Goal: Information Seeking & Learning: Check status

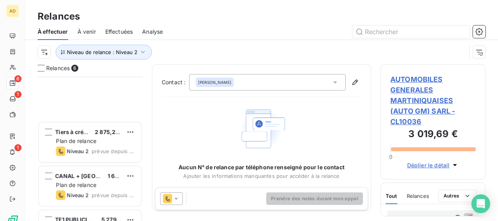
scroll to position [138, 99]
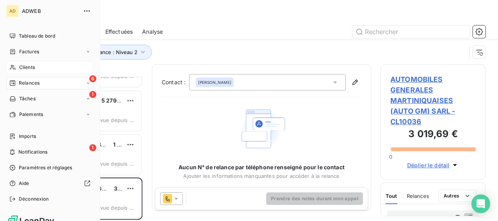
click at [19, 71] on div "Clients" at bounding box center [49, 67] width 87 height 13
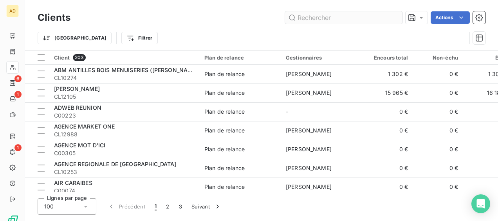
click at [324, 17] on input "text" at bounding box center [343, 17] width 117 height 13
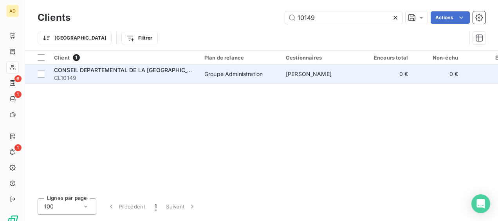
type input "10149"
click at [259, 77] on div "Groupe Administration" at bounding box center [233, 74] width 58 height 8
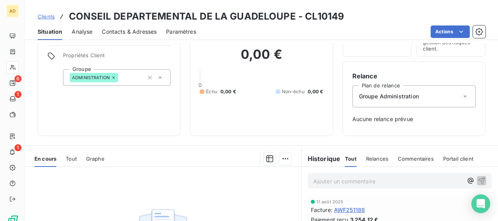
scroll to position [78, 0]
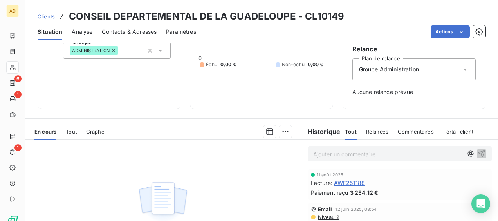
click at [70, 131] on span "Tout" at bounding box center [71, 131] width 11 height 6
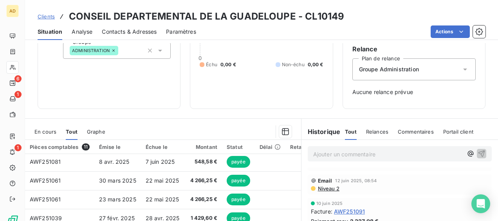
scroll to position [39, 0]
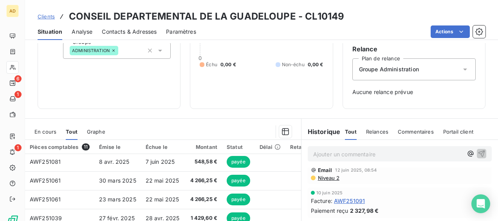
click at [329, 178] on span "Niveau 2" at bounding box center [328, 177] width 22 height 6
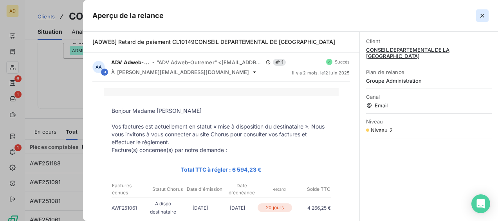
click at [484, 16] on icon "button" at bounding box center [482, 16] width 8 height 8
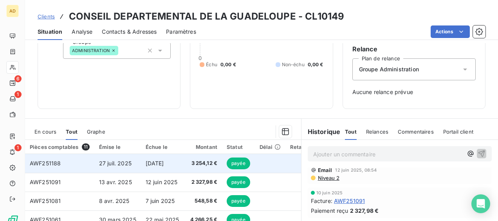
click at [81, 162] on td "AWF251188" at bounding box center [59, 163] width 69 height 19
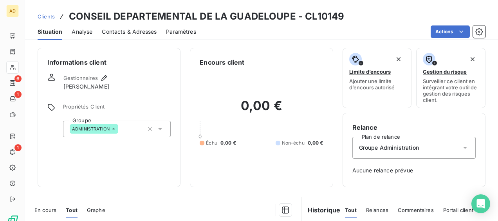
click at [48, 15] on span "Clients" at bounding box center [46, 16] width 17 height 6
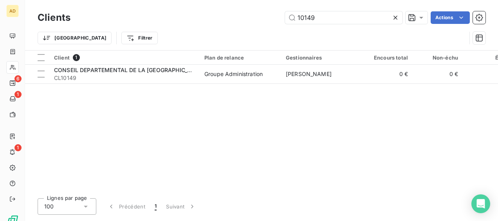
drag, startPoint x: 323, startPoint y: 20, endPoint x: 269, endPoint y: 19, distance: 54.4
click at [269, 19] on div "10149 Actions" at bounding box center [282, 17] width 405 height 13
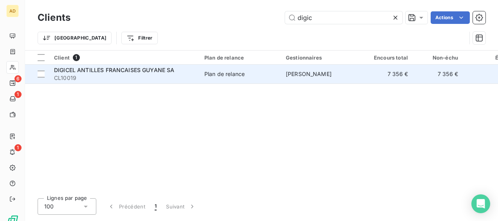
type input "digic"
click at [337, 81] on td "Barbara Villacampa" at bounding box center [321, 74] width 81 height 19
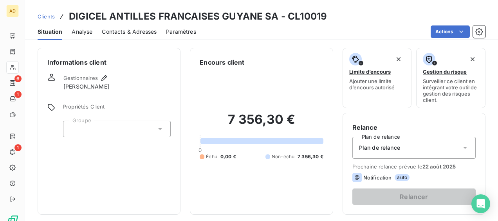
click at [50, 33] on span "Situation" at bounding box center [50, 32] width 25 height 8
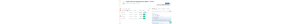
scroll to position [156, 0]
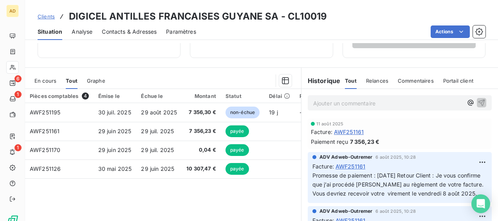
click at [47, 78] on span "En cours" at bounding box center [45, 80] width 22 height 6
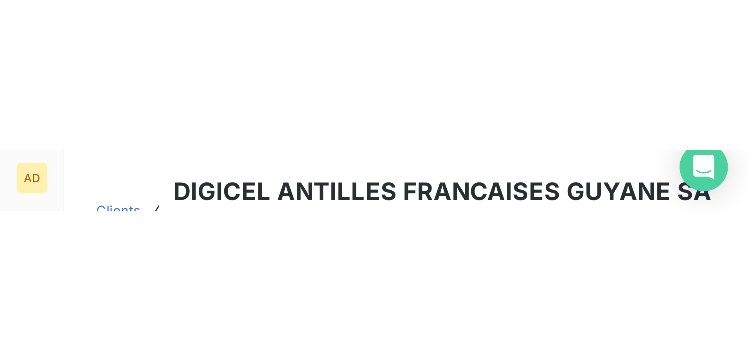
scroll to position [48, 0]
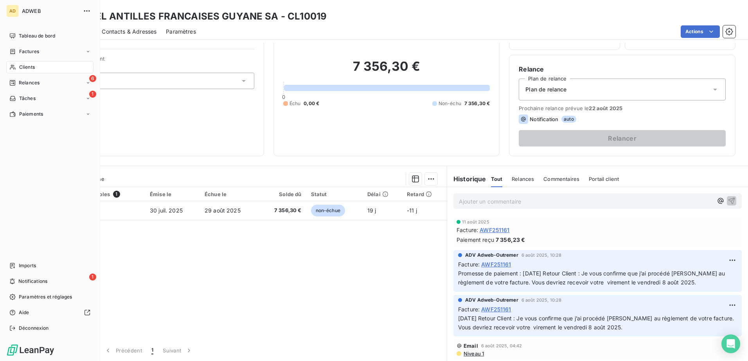
click at [34, 67] on span "Clients" at bounding box center [27, 67] width 16 height 7
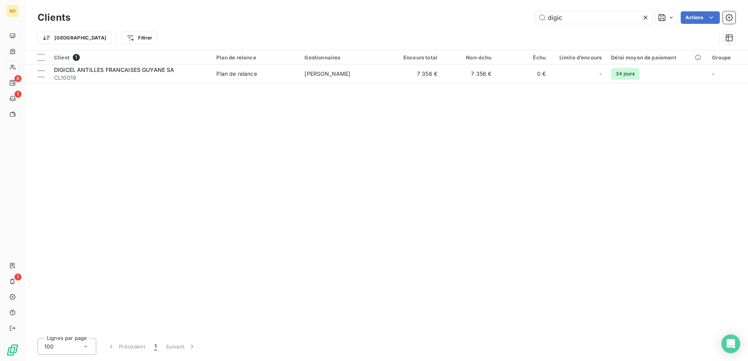
drag, startPoint x: 580, startPoint y: 15, endPoint x: 505, endPoint y: 10, distance: 74.9
click at [497, 10] on div "Clients digic Actions" at bounding box center [387, 17] width 698 height 16
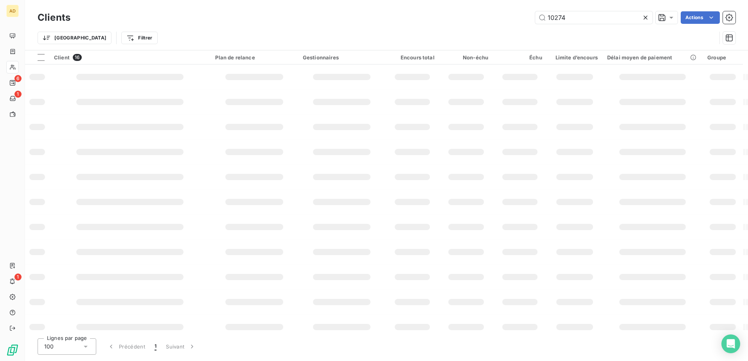
type input "10274"
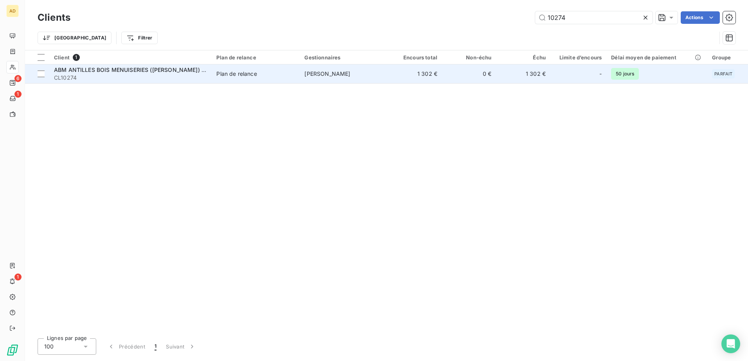
click at [240, 82] on td "Plan de relance" at bounding box center [256, 74] width 88 height 19
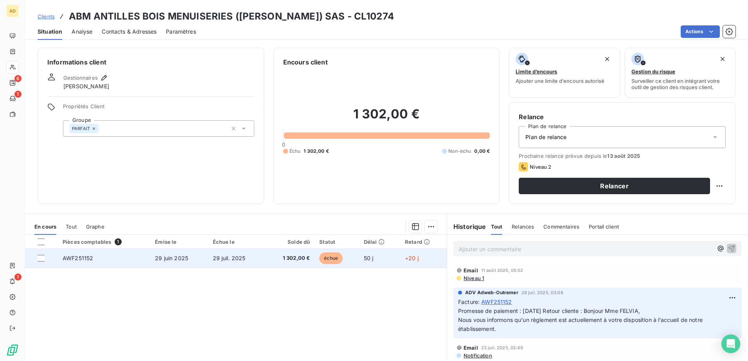
click at [112, 220] on td "AWF251152" at bounding box center [104, 258] width 92 height 19
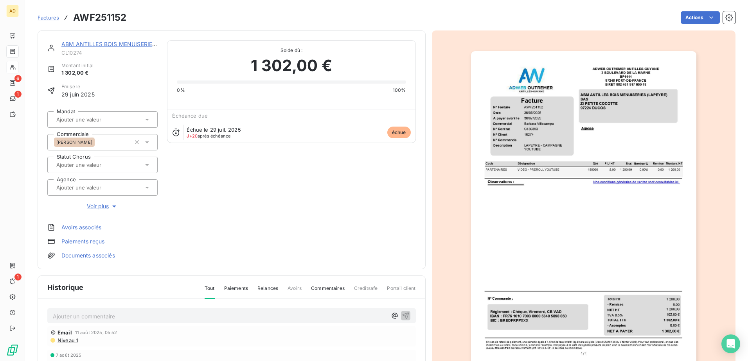
click at [75, 220] on p "Ajouter un commentaire ﻿" at bounding box center [220, 317] width 334 height 10
click at [106, 220] on p "13/080/2025" at bounding box center [220, 316] width 334 height 9
drag, startPoint x: 118, startPoint y: 315, endPoint x: 113, endPoint y: 318, distance: 6.2
click at [113, 220] on span "13/080/2025 Réponse floriane a la cliente : J'ai informé le coursier qui passer…" at bounding box center [197, 316] width 289 height 7
click at [114, 220] on span "13/080/2025 Réponse floriane a la cliente : J'ai informé le coursier qui passer…" at bounding box center [197, 316] width 289 height 7
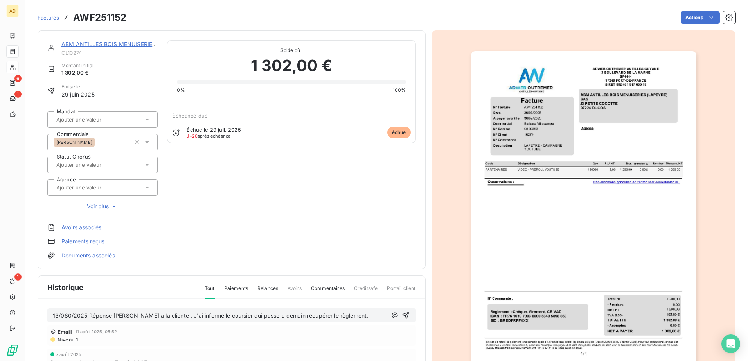
click at [63, 220] on span "13/080/2025 Réponse Floriane a la cliente : J'ai informé le coursier qui passer…" at bounding box center [210, 316] width 315 height 7
click at [343, 220] on span "13/80/2025 Réponse Floriane a la cliente : J'ai informé le coursier qui passera…" at bounding box center [209, 316] width 312 height 7
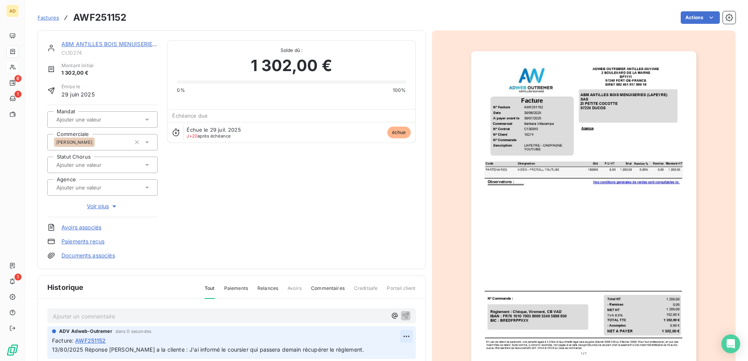
click at [396, 220] on html "AD 6 1 1 Factures AWF251152 Actions ABM ANTILLES BOIS MENUISERIES (LAPEYRE) SAS…" at bounding box center [374, 180] width 748 height 361
click at [373, 220] on div "Editer" at bounding box center [379, 305] width 44 height 13
click at [65, 220] on span "13/80/2025 Réponse Floriane a la cliente : J'ai informé le coursier qui passera…" at bounding box center [208, 350] width 312 height 7
drag, startPoint x: 66, startPoint y: 350, endPoint x: 59, endPoint y: 348, distance: 6.9
click at [59, 220] on span "13/80/2025 Réponse Floriane a la cliente : J'ai informé le coursier qui passera…" at bounding box center [208, 350] width 312 height 7
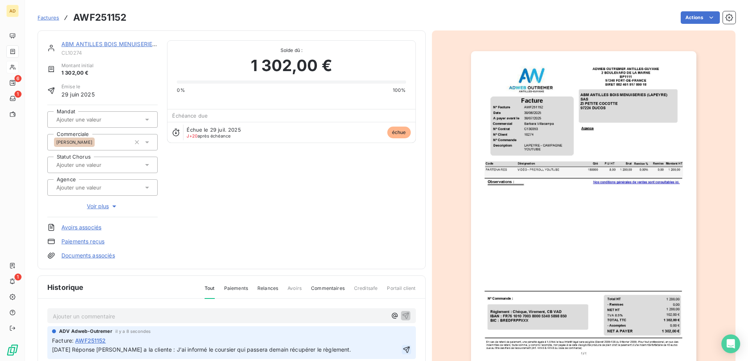
click at [403, 220] on icon "button" at bounding box center [406, 350] width 7 height 7
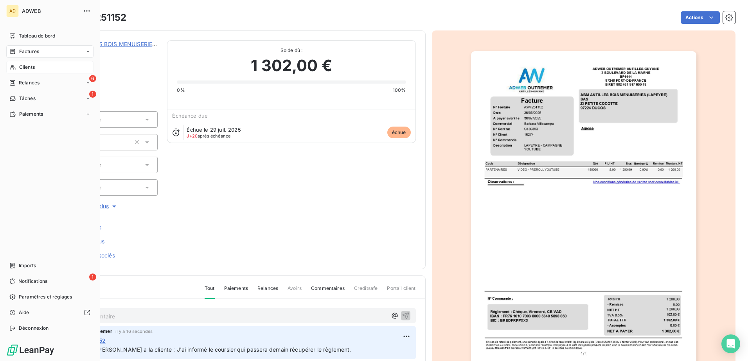
drag, startPoint x: 23, startPoint y: 66, endPoint x: 65, endPoint y: 64, distance: 42.3
click at [23, 66] on span "Clients" at bounding box center [27, 67] width 16 height 7
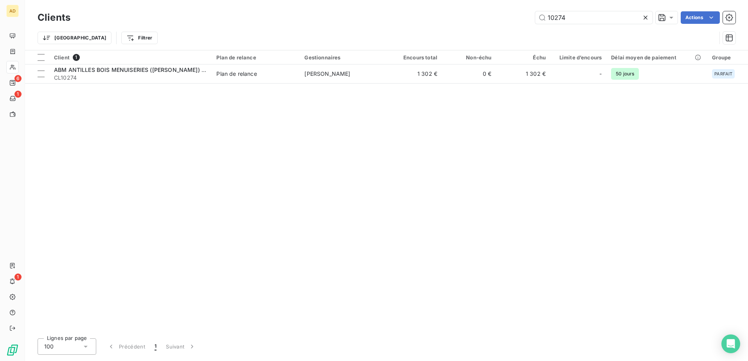
drag, startPoint x: 566, startPoint y: 23, endPoint x: 524, endPoint y: 28, distance: 42.2
click at [497, 28] on div "Clients 10274 Actions Trier Filtrer" at bounding box center [387, 29] width 698 height 41
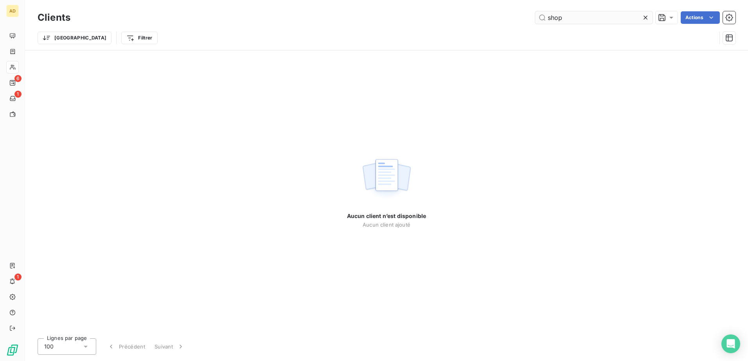
drag, startPoint x: 568, startPoint y: 21, endPoint x: 548, endPoint y: 20, distance: 20.4
click at [497, 20] on input "shop" at bounding box center [593, 17] width 117 height 13
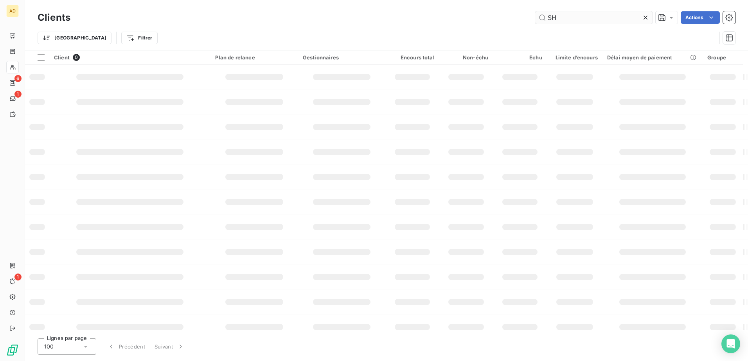
type input "S"
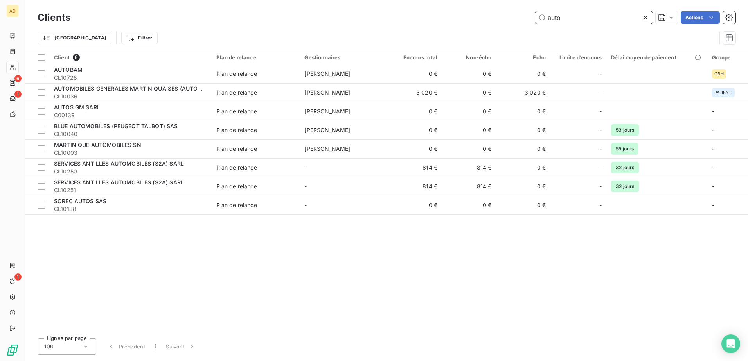
drag, startPoint x: 588, startPoint y: 13, endPoint x: 520, endPoint y: 18, distance: 68.3
click at [497, 18] on div "auto Actions" at bounding box center [408, 17] width 656 height 13
paste input "CENTRAUTODIS"
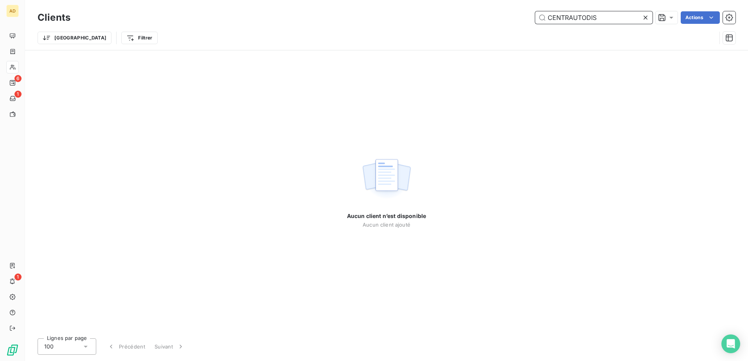
click at [497, 19] on input "CENTRAUTODIS" at bounding box center [593, 17] width 117 height 13
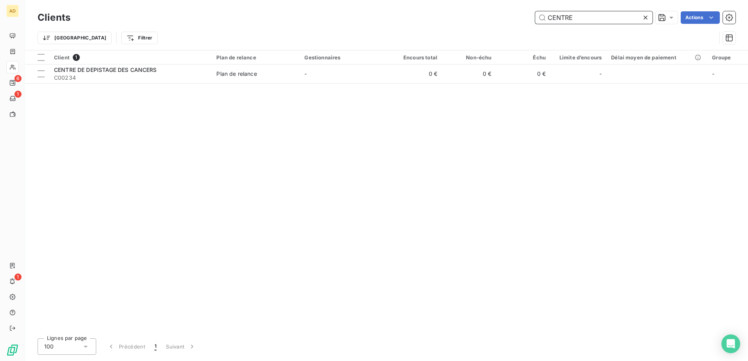
type input "CENTRE"
